Goal: Task Accomplishment & Management: Manage account settings

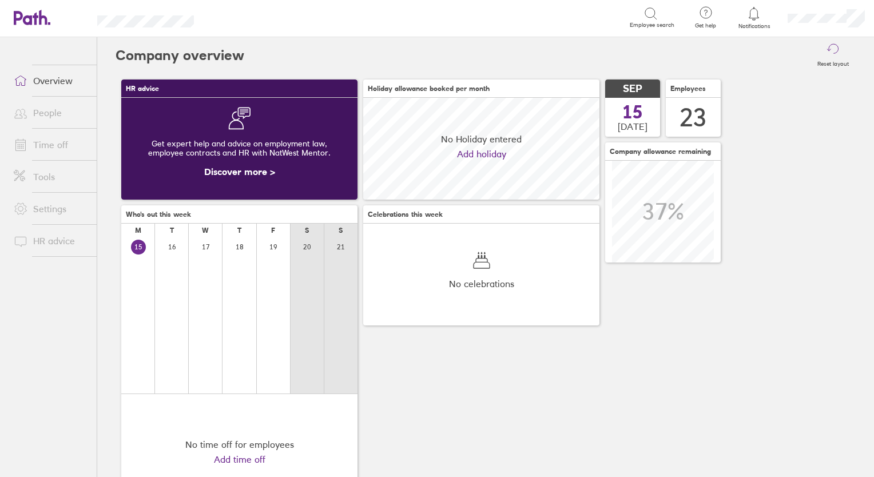
scroll to position [101, 236]
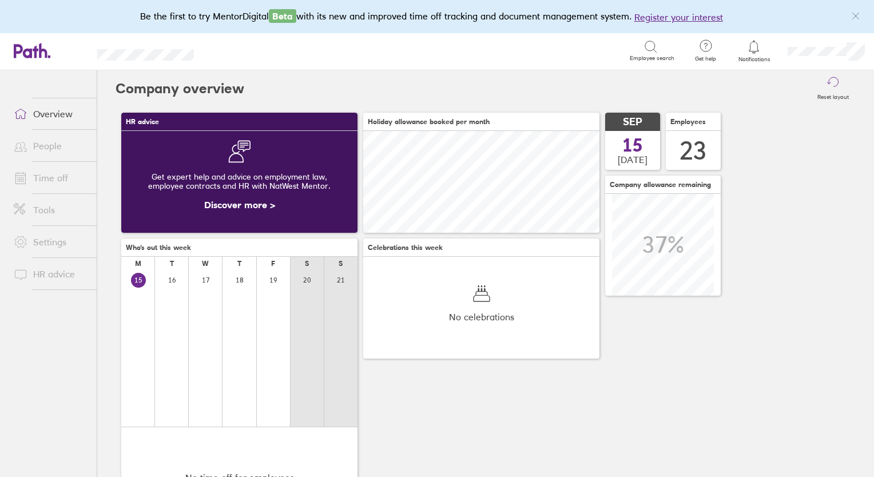
click at [48, 177] on link "Time off" at bounding box center [51, 177] width 92 height 23
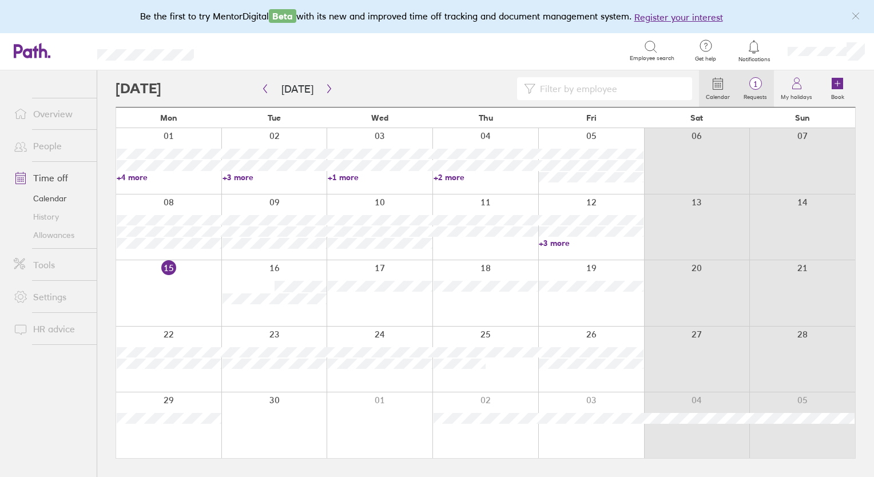
click at [759, 85] on span "1" at bounding box center [755, 84] width 37 height 9
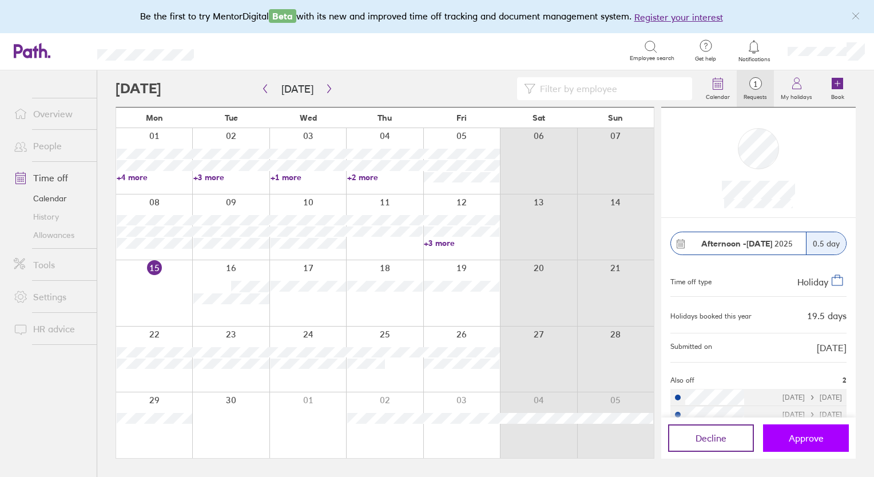
click at [792, 441] on span "Approve" at bounding box center [806, 438] width 35 height 10
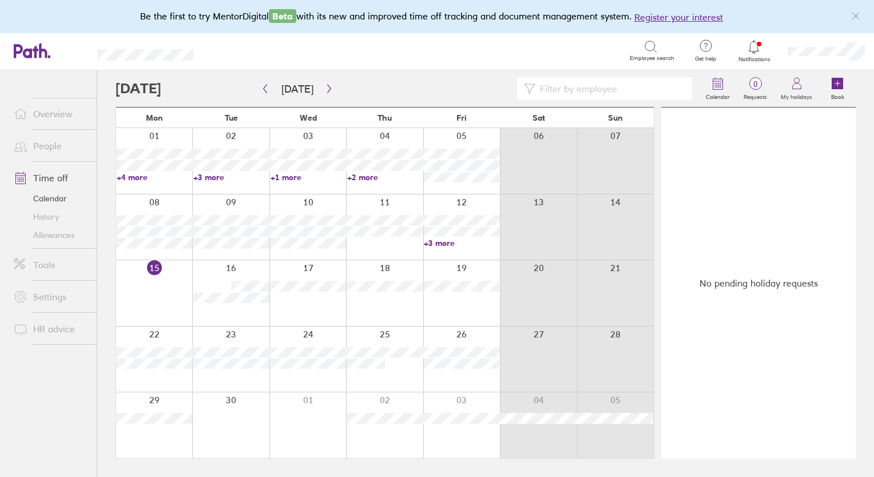
click at [45, 145] on link "People" at bounding box center [51, 145] width 92 height 23
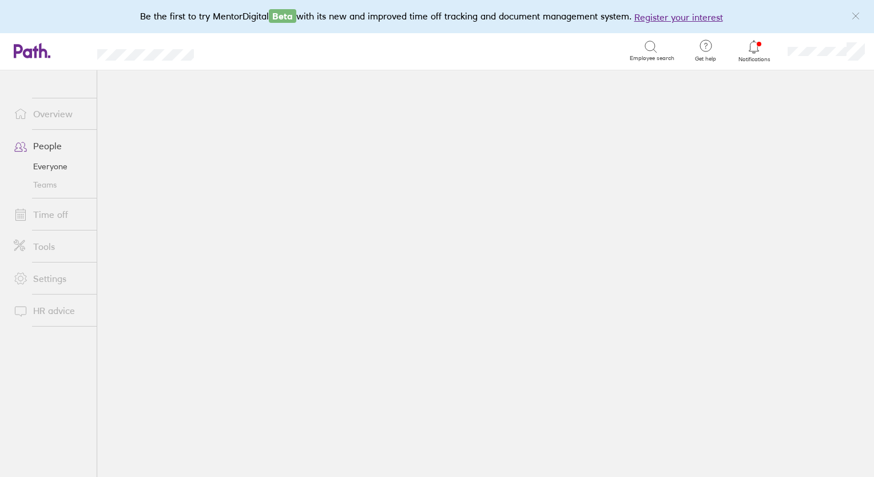
click at [174, 195] on main at bounding box center [485, 273] width 777 height 407
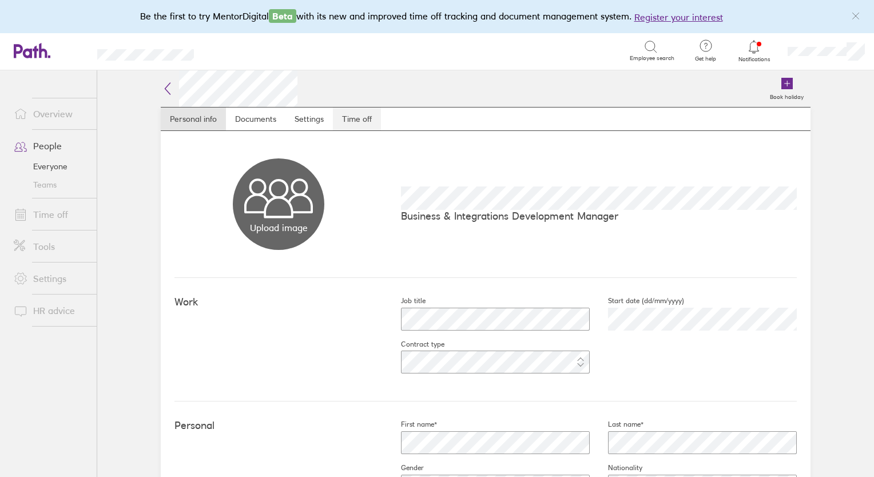
click at [362, 122] on link "Time off" at bounding box center [357, 119] width 48 height 23
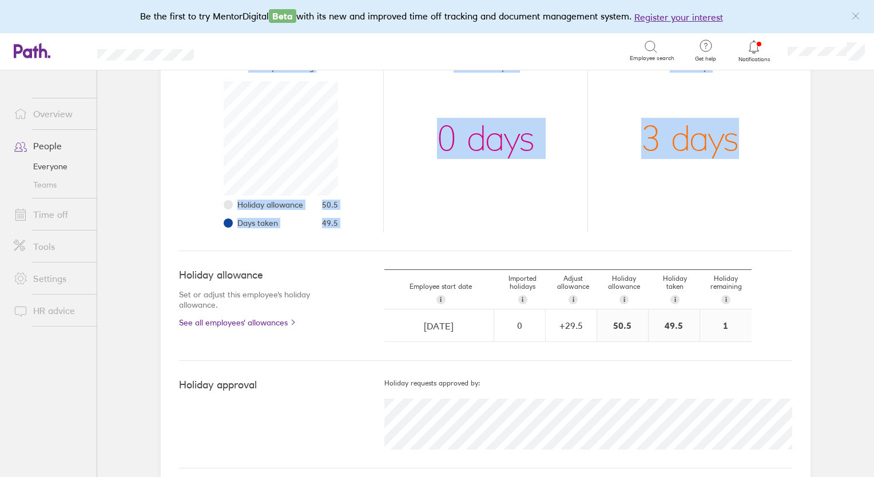
scroll to position [173, 0]
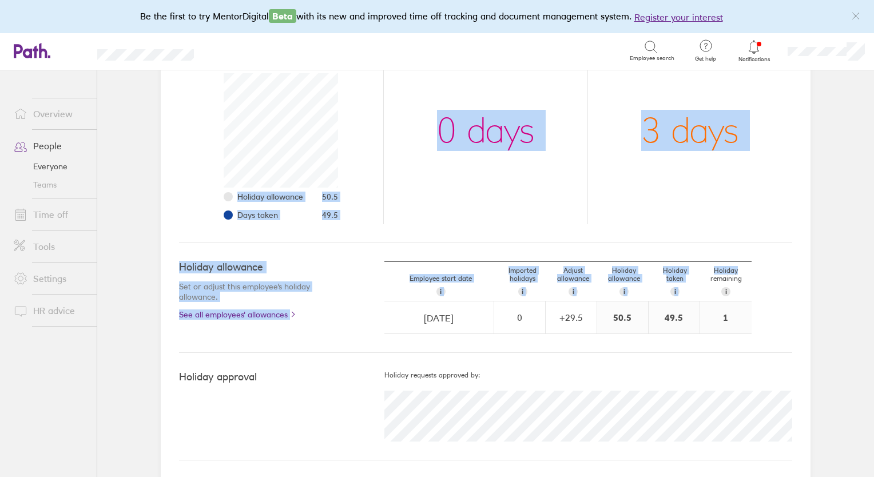
drag, startPoint x: 874, startPoint y: 117, endPoint x: 855, endPoint y: 245, distance: 129.5
click at [855, 245] on main "Book holiday Personal info Documents Settings Time off [DATE] - [DATE] Time off…" at bounding box center [485, 273] width 777 height 407
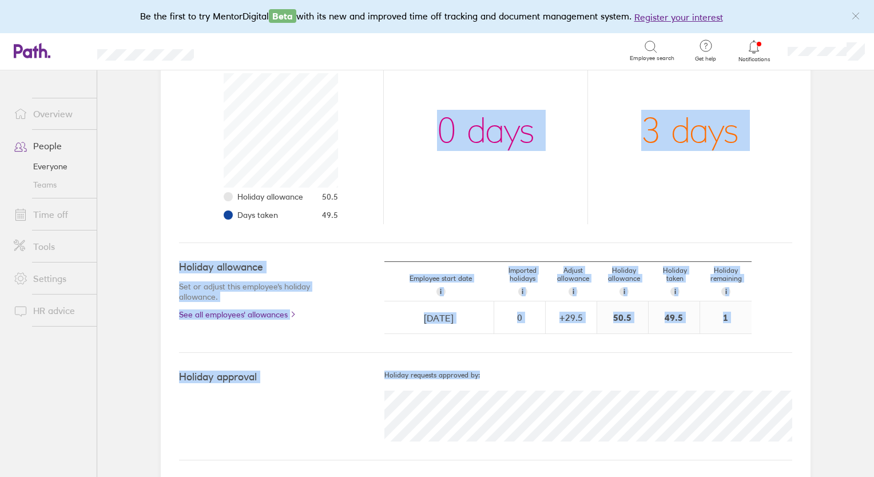
click at [419, 417] on div "[DATE] - [DATE] Time off overview Holiday remaining Holiday allowance 50.5 Days…" at bounding box center [486, 218] width 650 height 521
